Goal: Task Accomplishment & Management: Use online tool/utility

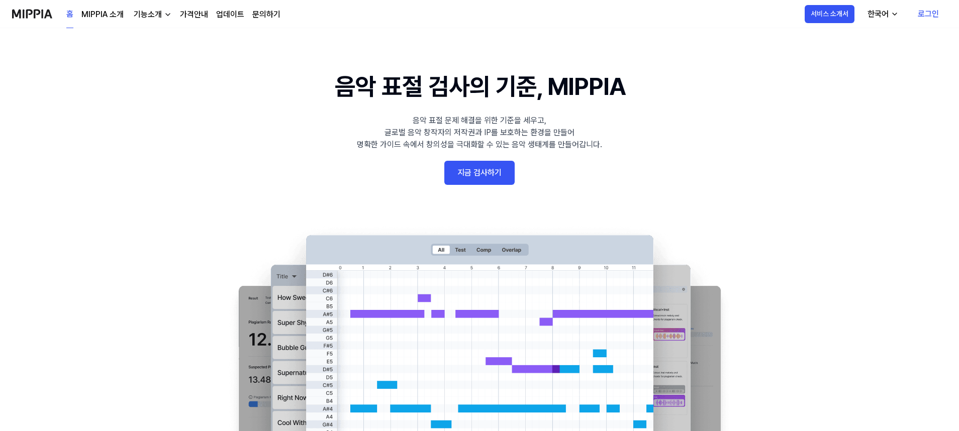
click at [486, 166] on link "지금 검사하기" at bounding box center [479, 173] width 70 height 24
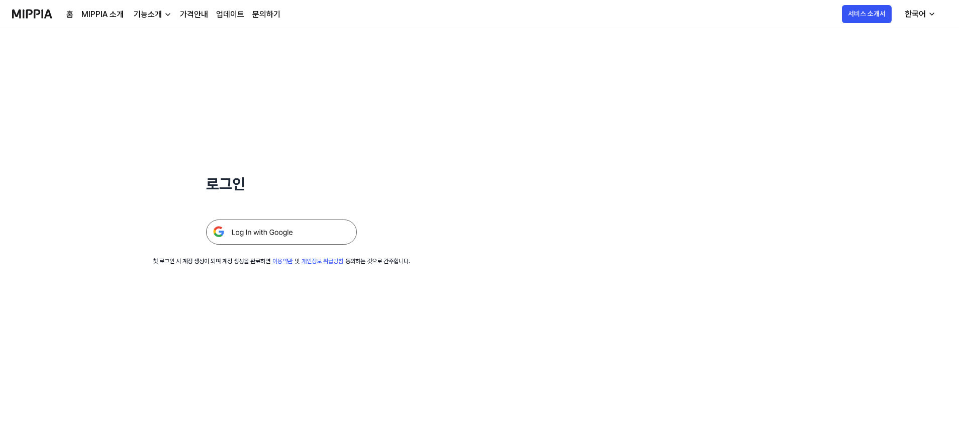
click at [289, 234] on img at bounding box center [281, 232] width 151 height 25
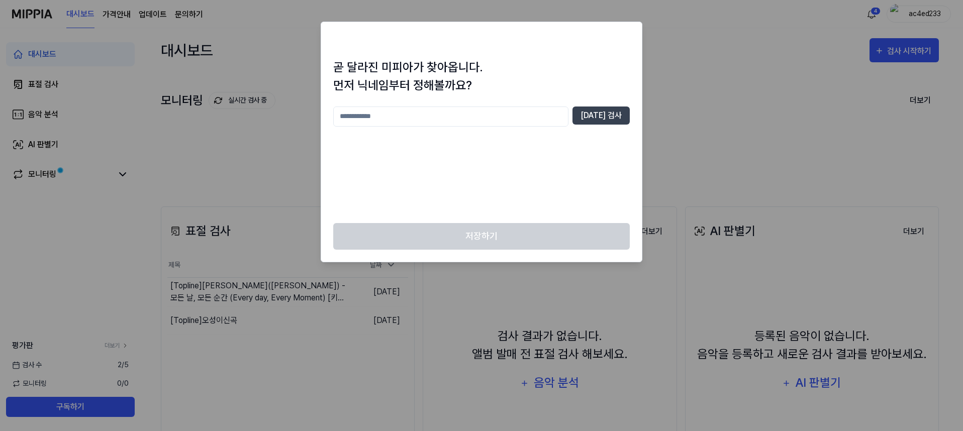
click at [490, 120] on input "text" at bounding box center [450, 117] width 235 height 20
type input "****"
click at [603, 113] on button "중복 검사" at bounding box center [601, 116] width 57 height 18
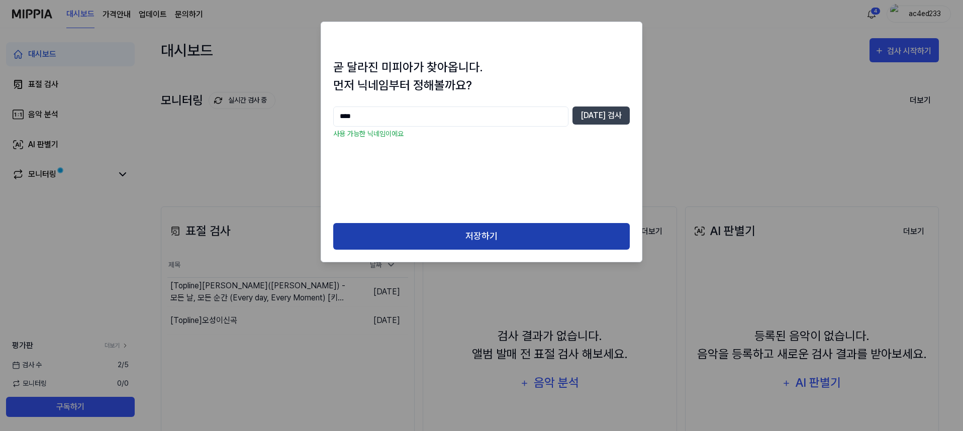
click at [469, 238] on button "저장하기" at bounding box center [481, 236] width 297 height 27
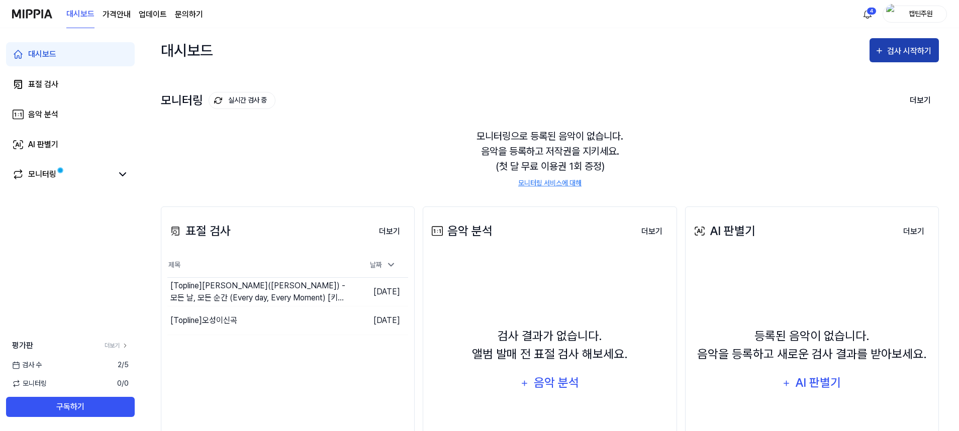
click at [904, 49] on div "검사 시작하기" at bounding box center [910, 51] width 47 height 13
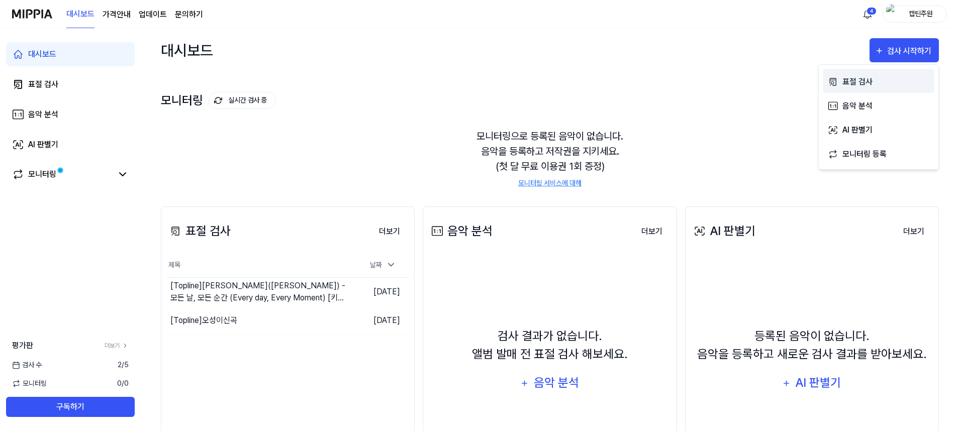
click at [863, 80] on div "표절 검사" at bounding box center [885, 81] width 87 height 13
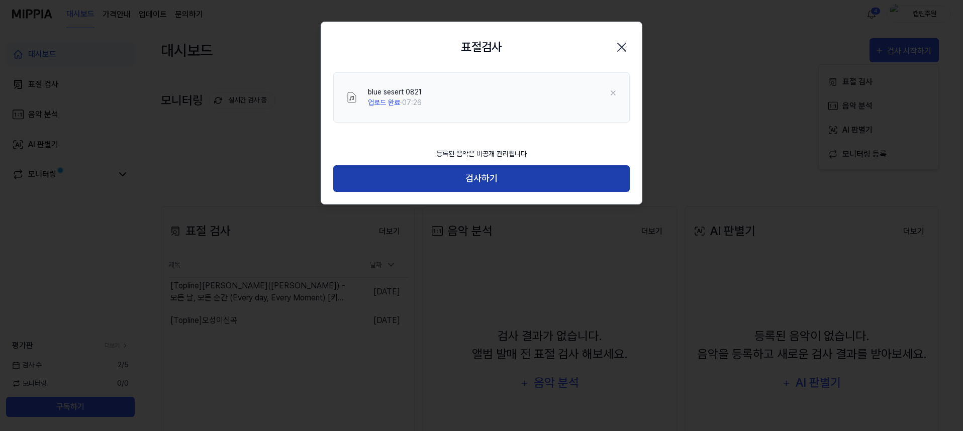
click at [461, 178] on button "검사하기" at bounding box center [481, 178] width 297 height 27
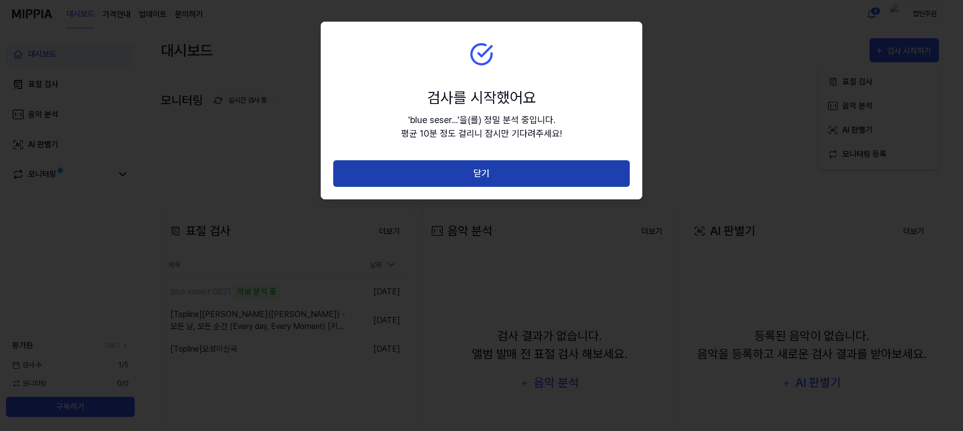
click at [437, 174] on button "닫기" at bounding box center [481, 173] width 297 height 27
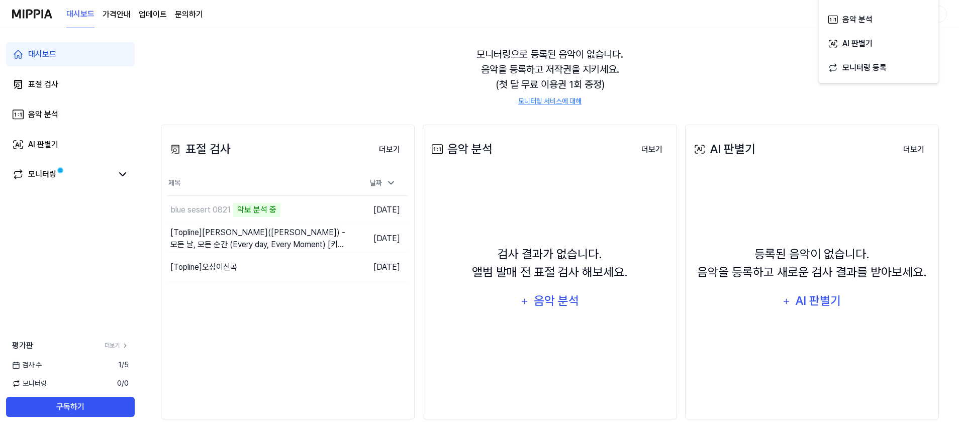
scroll to position [90, 0]
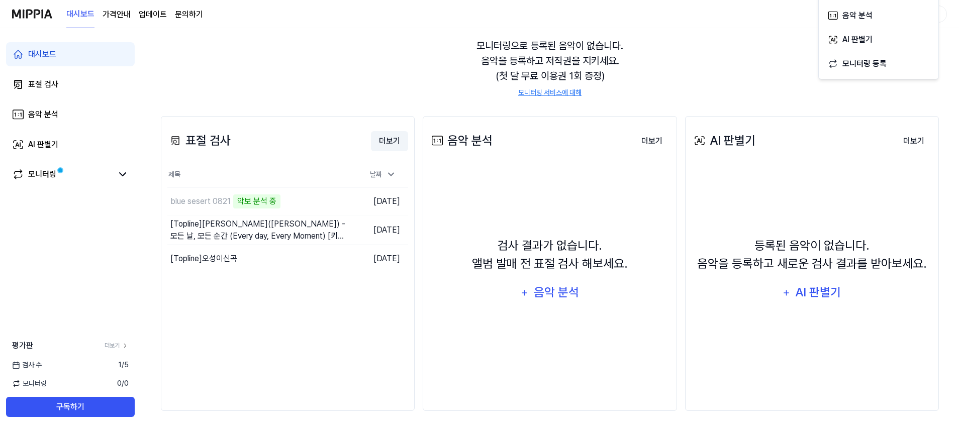
click at [392, 144] on button "더보기" at bounding box center [389, 141] width 37 height 20
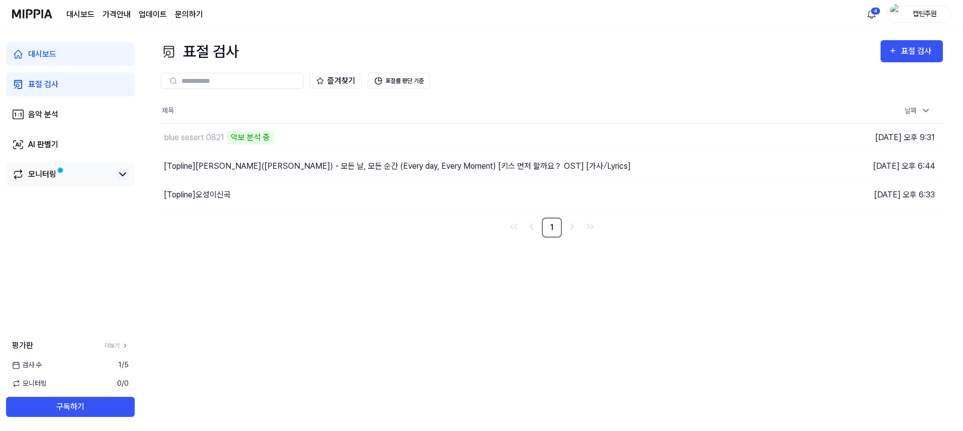
click at [126, 174] on icon at bounding box center [123, 174] width 12 height 12
click at [740, 167] on img "button" at bounding box center [739, 166] width 10 height 10
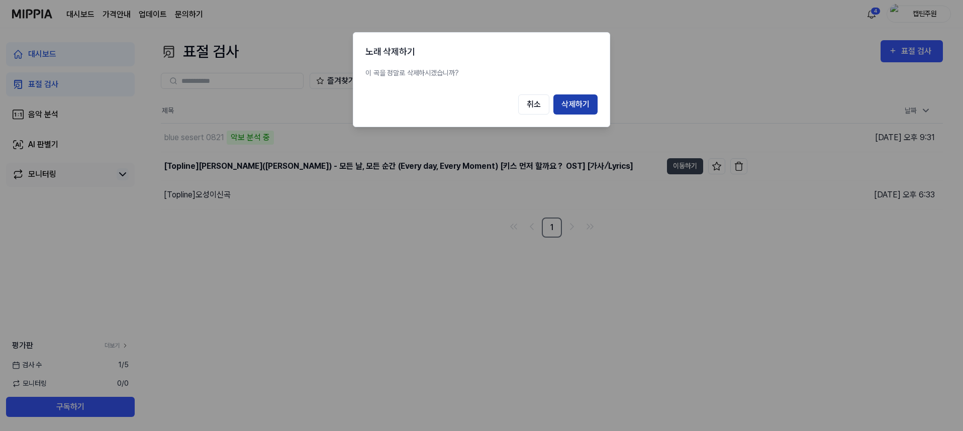
click at [573, 106] on button "삭제하기" at bounding box center [575, 104] width 44 height 20
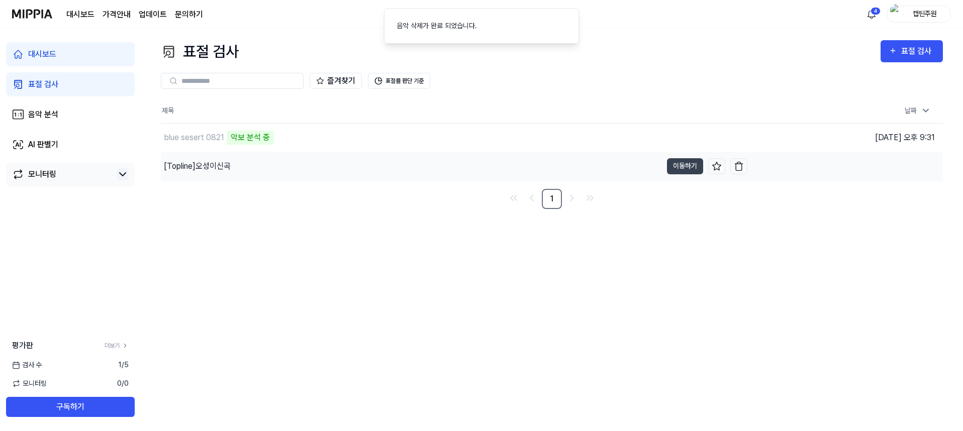
click at [748, 166] on td "2024.08.16 오후 6:33" at bounding box center [845, 166] width 196 height 29
click at [742, 166] on img "button" at bounding box center [739, 166] width 10 height 10
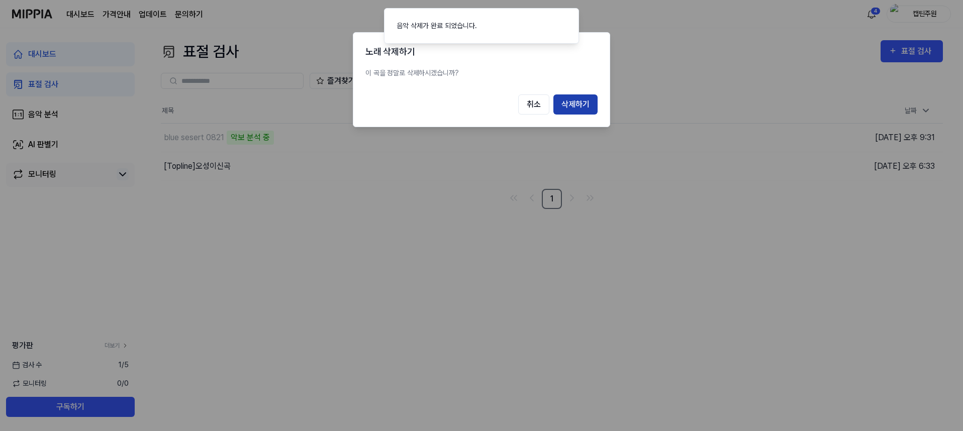
click at [580, 106] on button "삭제하기" at bounding box center [575, 104] width 44 height 20
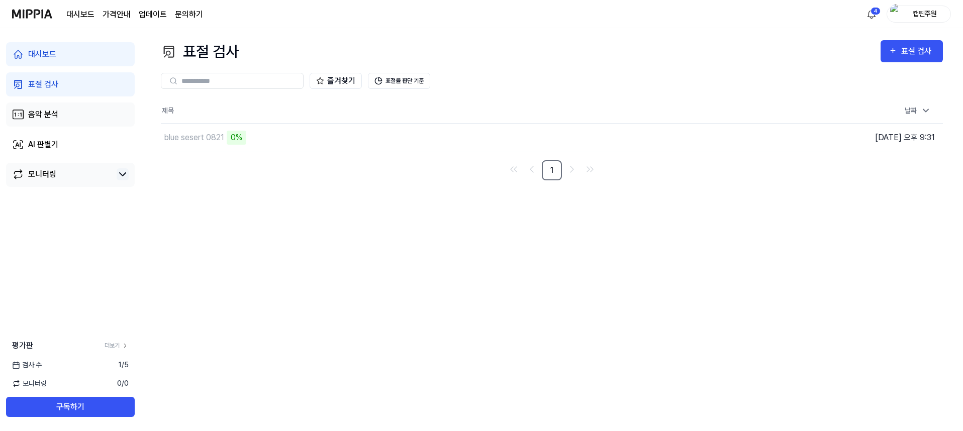
click at [52, 124] on link "음악 분석" at bounding box center [70, 115] width 129 height 24
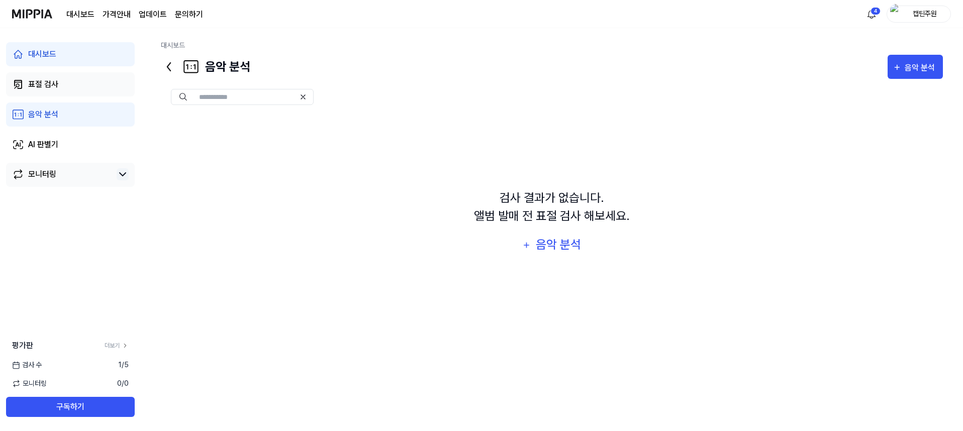
click at [65, 84] on link "표절 검사" at bounding box center [70, 84] width 129 height 24
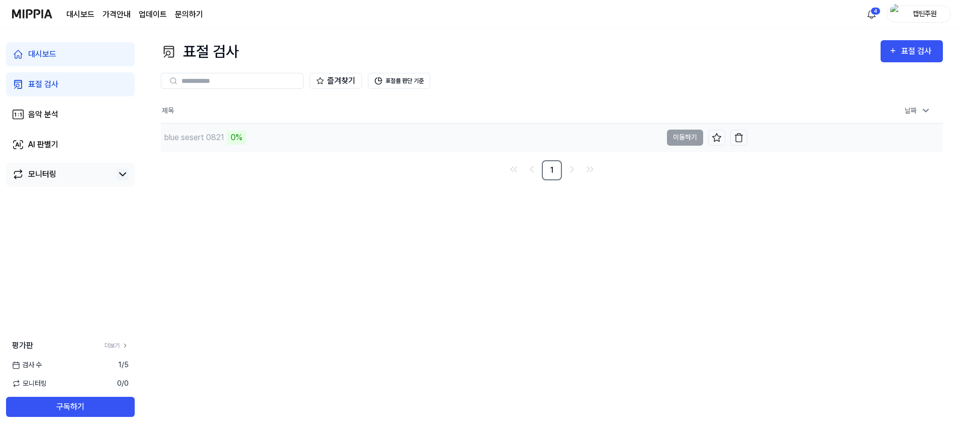
click at [241, 138] on div "0%" at bounding box center [237, 138] width 20 height 14
click at [396, 170] on nav "1" at bounding box center [552, 170] width 782 height 20
click at [422, 139] on div "blue sesert 0821 0%" at bounding box center [411, 138] width 501 height 28
click at [678, 140] on td "blue sesert 0821 0% 이동하기" at bounding box center [454, 138] width 587 height 28
click at [686, 135] on td "blue sesert 0821 0% 이동하기" at bounding box center [454, 138] width 587 height 28
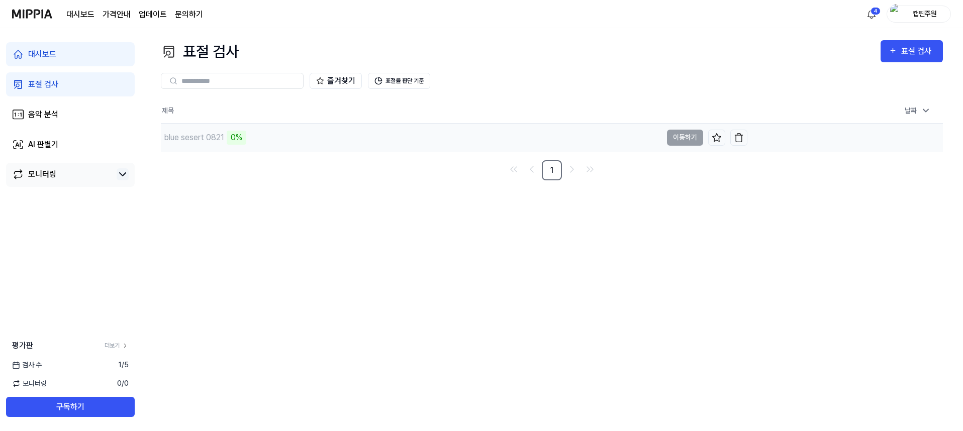
click at [689, 147] on td "blue sesert 0821 0% 이동하기" at bounding box center [454, 138] width 587 height 28
click at [712, 142] on icon at bounding box center [717, 138] width 10 height 10
click at [502, 175] on nav "1" at bounding box center [552, 170] width 782 height 20
click at [715, 138] on icon at bounding box center [717, 137] width 9 height 8
click at [337, 189] on div "표절 검사 표절 검사 표절 검사 음악 분석 AI 판별기 즐겨찾기 표절률 판단 기준 제목 날짜 blue sesert 0821 0% 이동하기 [D…" at bounding box center [552, 229] width 822 height 403
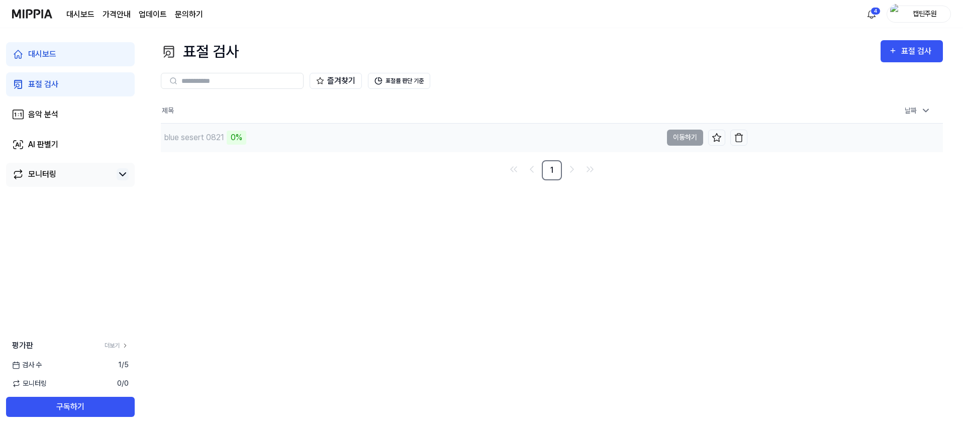
click at [201, 137] on div "blue sesert 0821" at bounding box center [194, 138] width 60 height 12
click at [225, 138] on div "blue sesert 0821 0%" at bounding box center [203, 138] width 85 height 14
click at [305, 166] on nav "1" at bounding box center [552, 170] width 782 height 20
click at [122, 343] on icon at bounding box center [125, 345] width 7 height 7
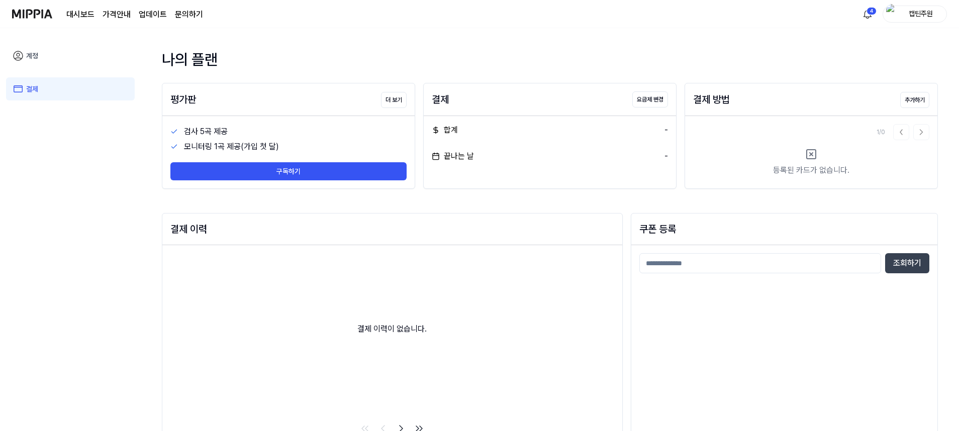
click at [214, 133] on div "검사 5곡 제공" at bounding box center [295, 132] width 223 height 12
click at [40, 89] on link "결제" at bounding box center [70, 88] width 129 height 23
click at [35, 59] on link "계정" at bounding box center [70, 55] width 129 height 23
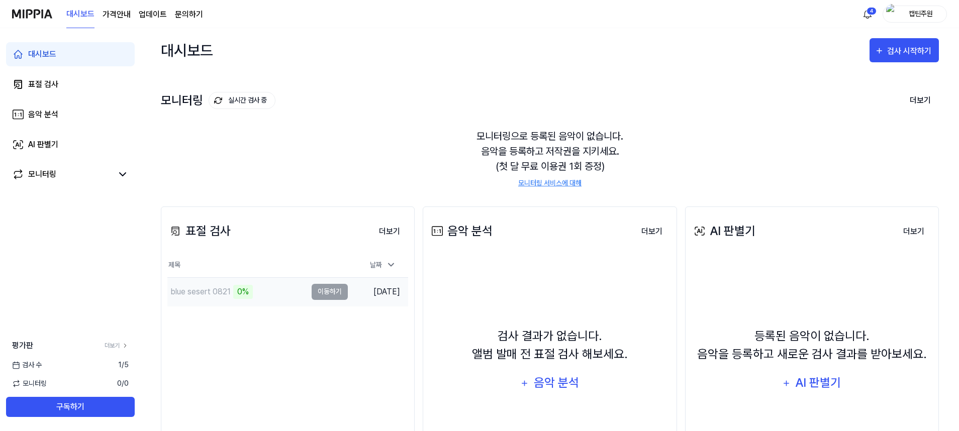
click at [375, 292] on td "[DATE]" at bounding box center [378, 291] width 60 height 29
click at [240, 295] on div "0%" at bounding box center [243, 292] width 20 height 14
click at [256, 292] on div "blue sesert 0821 0%" at bounding box center [236, 292] width 139 height 28
click at [263, 298] on div "blue sesert 0821 0%" at bounding box center [236, 292] width 139 height 28
click at [239, 319] on div "표절 검사 더보기 표절 검사 제목 날짜 blue sesert 0821 0% 이동하기 [DATE] 더보기" at bounding box center [288, 354] width 254 height 295
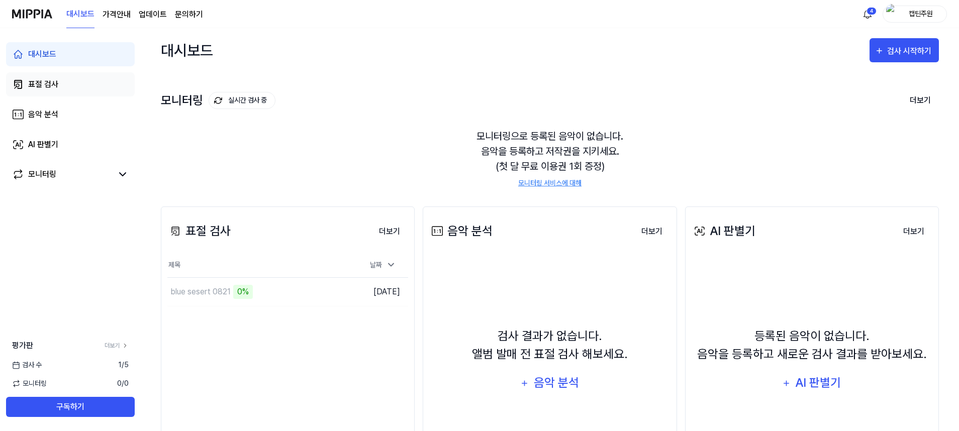
click at [62, 93] on link "표절 검사" at bounding box center [70, 84] width 129 height 24
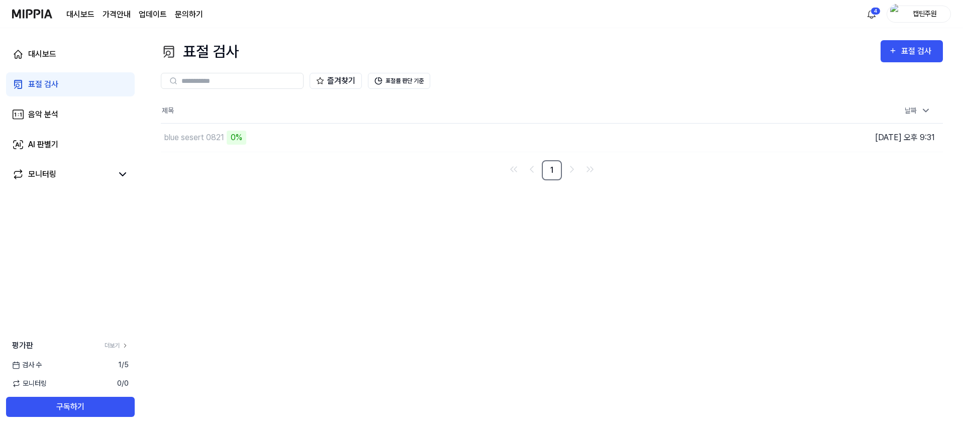
click at [62, 93] on link "표절 검사" at bounding box center [70, 84] width 129 height 24
click at [454, 131] on div "blue sesert 0821 0%" at bounding box center [411, 138] width 501 height 28
click at [204, 133] on div "blue sesert 0821" at bounding box center [194, 138] width 60 height 12
click at [204, 134] on div "blue sesert 0821" at bounding box center [194, 138] width 60 height 12
click at [229, 134] on div "0%" at bounding box center [237, 138] width 20 height 14
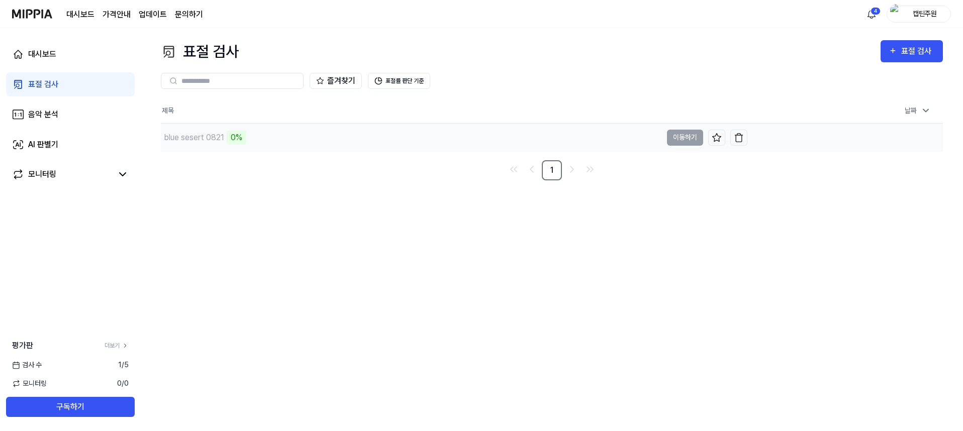
click at [237, 136] on div "0%" at bounding box center [237, 138] width 20 height 14
click at [237, 138] on div "0%" at bounding box center [237, 138] width 20 height 14
drag, startPoint x: 244, startPoint y: 138, endPoint x: 222, endPoint y: 138, distance: 22.1
click at [222, 138] on div "blue sesert 0821 0%" at bounding box center [203, 138] width 85 height 14
click at [546, 170] on link "1" at bounding box center [552, 170] width 20 height 20
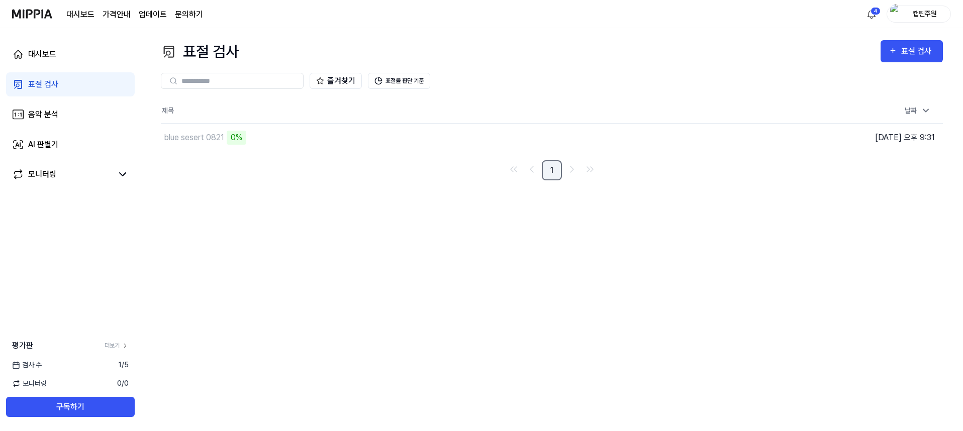
click at [550, 172] on link "1" at bounding box center [552, 170] width 20 height 20
click at [396, 197] on div "표절 검사 표절 검사 표절 검사 음악 분석 AI 판별기 즐겨찾기 표절률 판단 기준 제목 날짜 blue sesert 0821 0% 이동하기 [D…" at bounding box center [552, 229] width 822 height 403
click at [408, 80] on button "표절률 판단 기준" at bounding box center [399, 81] width 62 height 16
click at [388, 291] on div "표절 검사 표절 검사 표절 검사 음악 분석 AI 판별기 즐겨찾기 표절률 판단 기준 제목 날짜 blue sesert 0821 0% 이동하기 [D…" at bounding box center [552, 229] width 822 height 403
